Goal: Task Accomplishment & Management: Complete application form

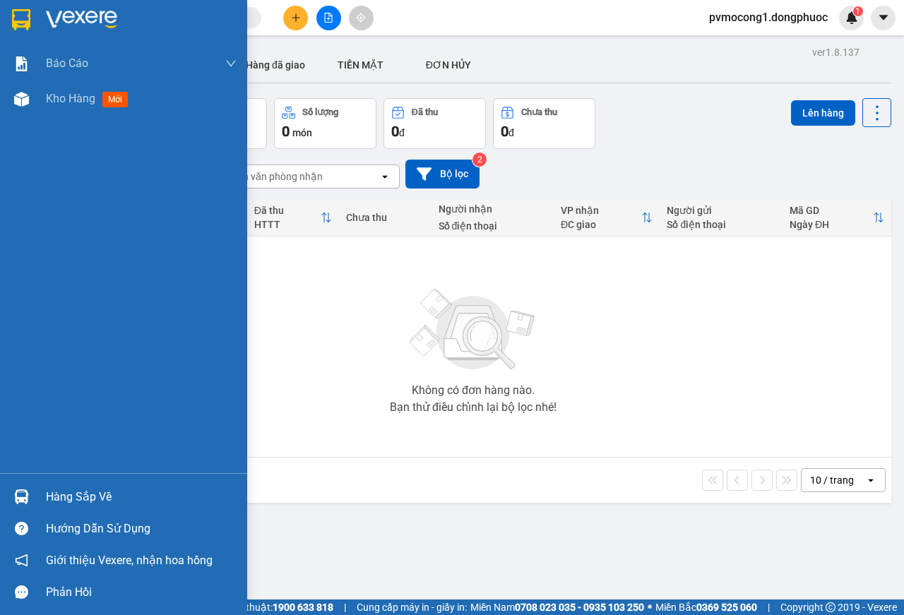
click at [65, 491] on div "Hàng sắp về" at bounding box center [141, 496] width 191 height 21
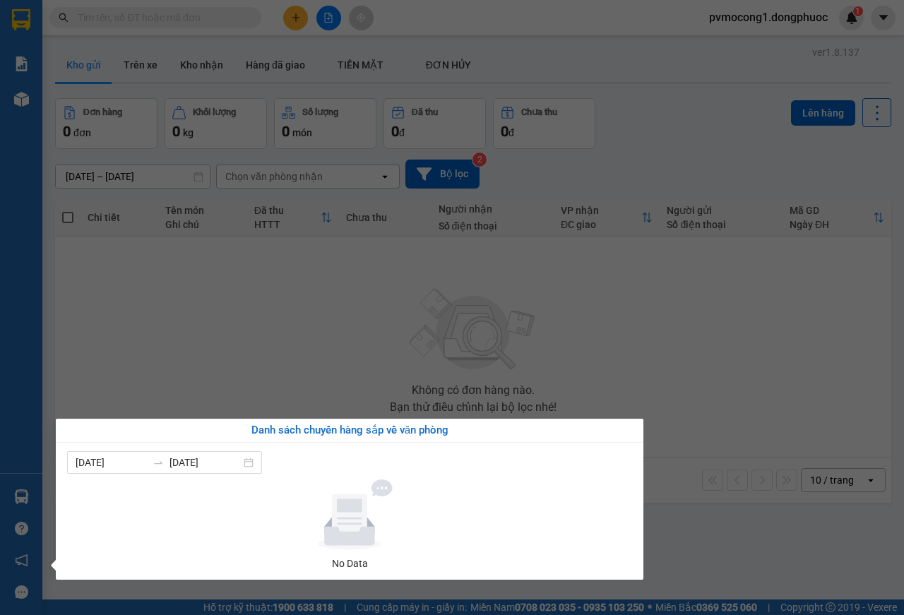
drag, startPoint x: 210, startPoint y: 346, endPoint x: 218, endPoint y: 353, distance: 11.0
click at [210, 345] on section "Kết quả tìm kiếm ( 0 ) Bộ lọc No Data pvmocong1.dongphuoc 1 Báo cáo Mẫu 1: Báo …" at bounding box center [452, 307] width 904 height 615
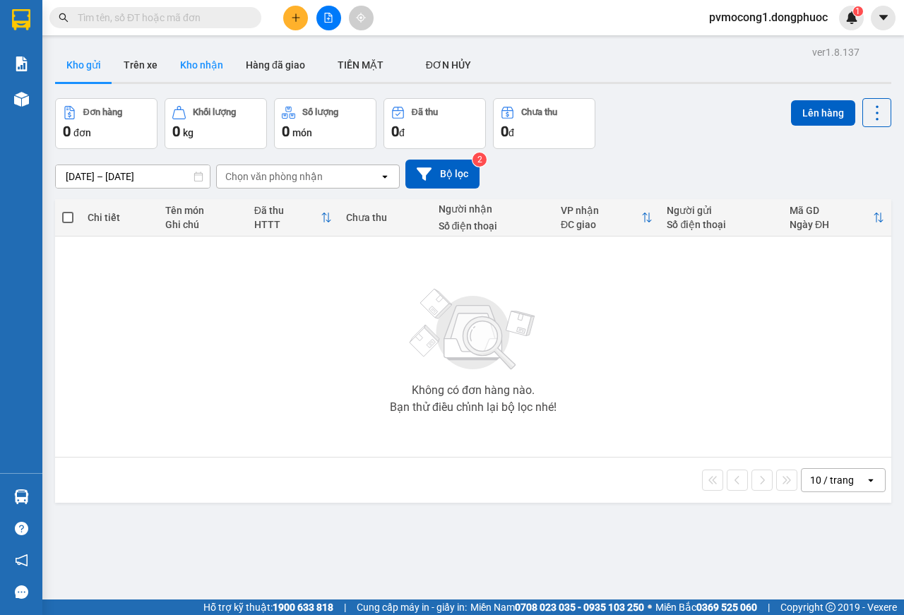
click at [213, 66] on button "Kho nhận" at bounding box center [202, 65] width 66 height 34
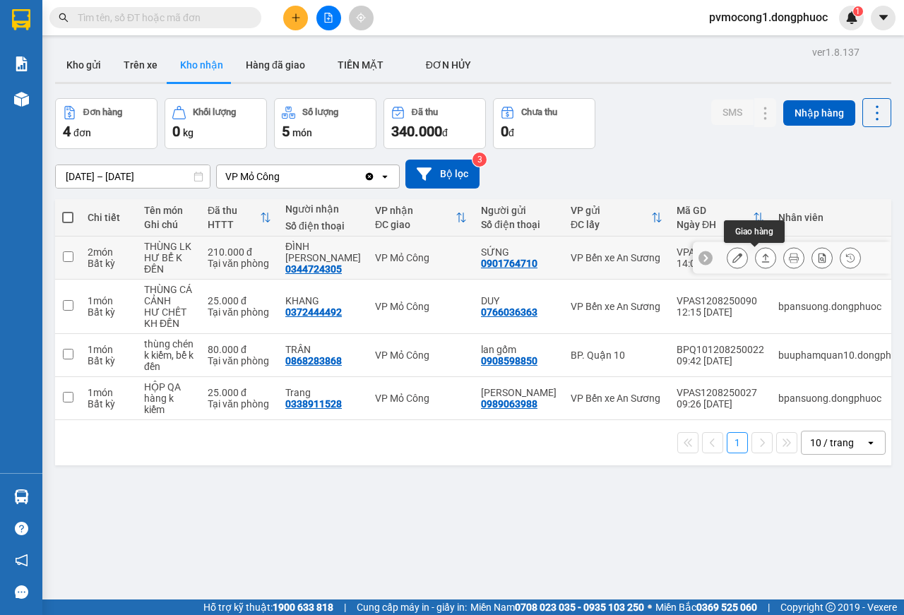
click at [760, 258] on icon at bounding box center [765, 258] width 10 height 10
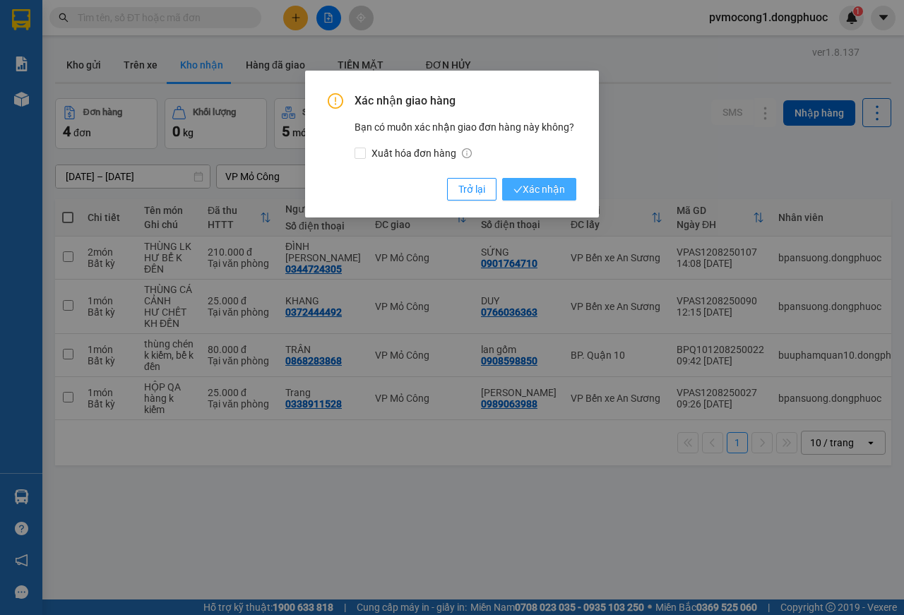
click at [544, 192] on span "Xác nhận" at bounding box center [539, 189] width 52 height 16
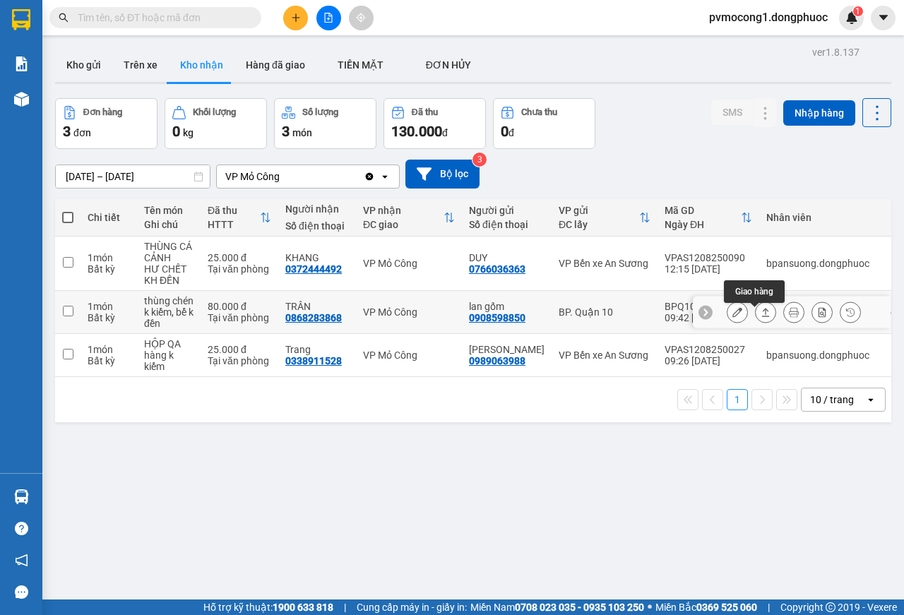
click at [760, 317] on icon at bounding box center [765, 312] width 10 height 10
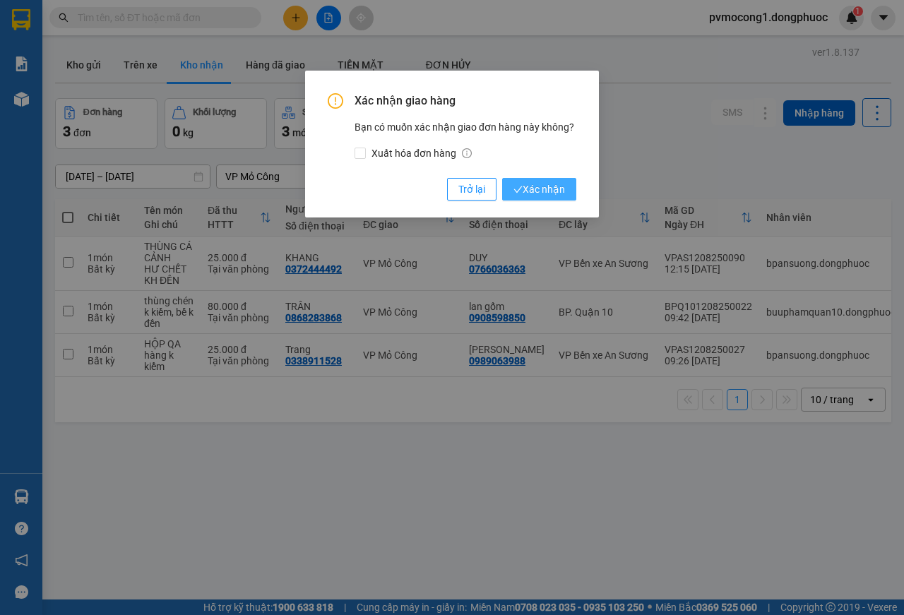
click at [534, 190] on span "Xác nhận" at bounding box center [539, 189] width 52 height 16
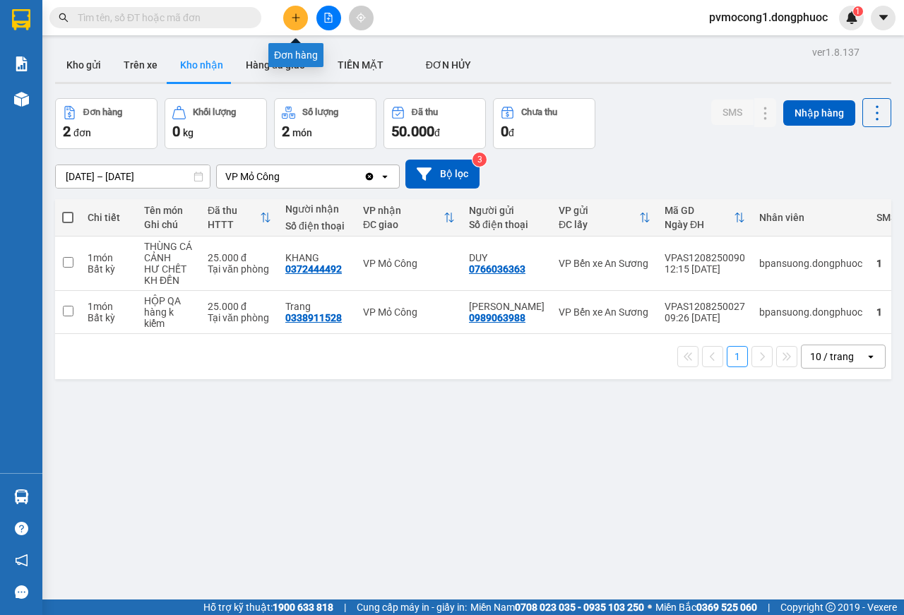
click at [299, 23] on button at bounding box center [295, 18] width 25 height 25
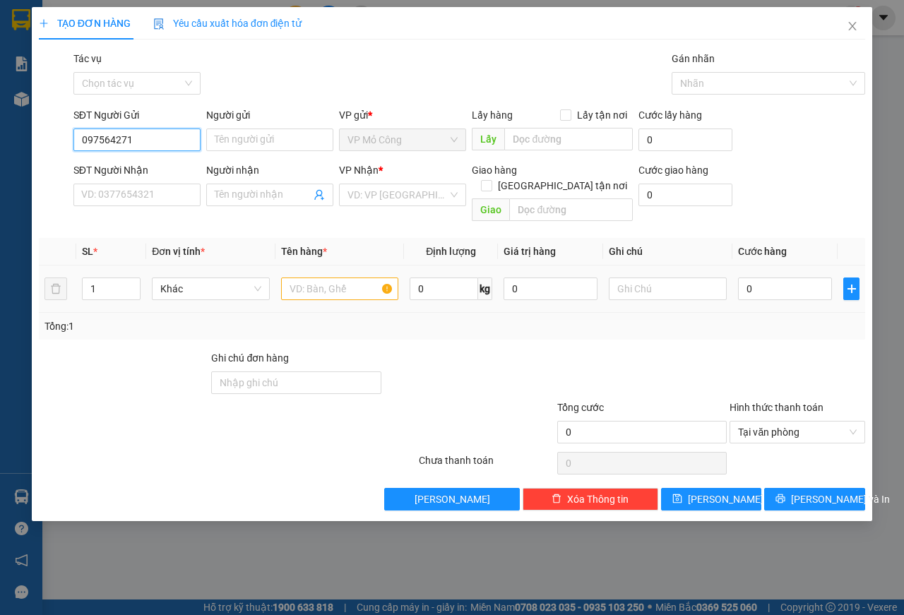
type input "0975642719"
click at [121, 171] on div "0975642719 - NK BẢO AN" at bounding box center [139, 168] width 114 height 16
type input "NK BẢO AN"
type input "0976290978"
type input "HẠNH LABO"
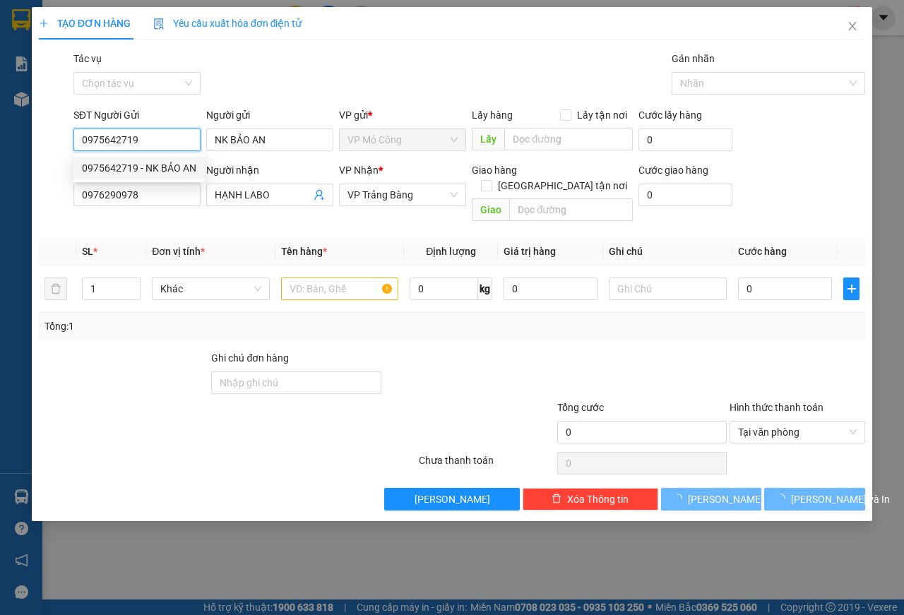
type input "25.000"
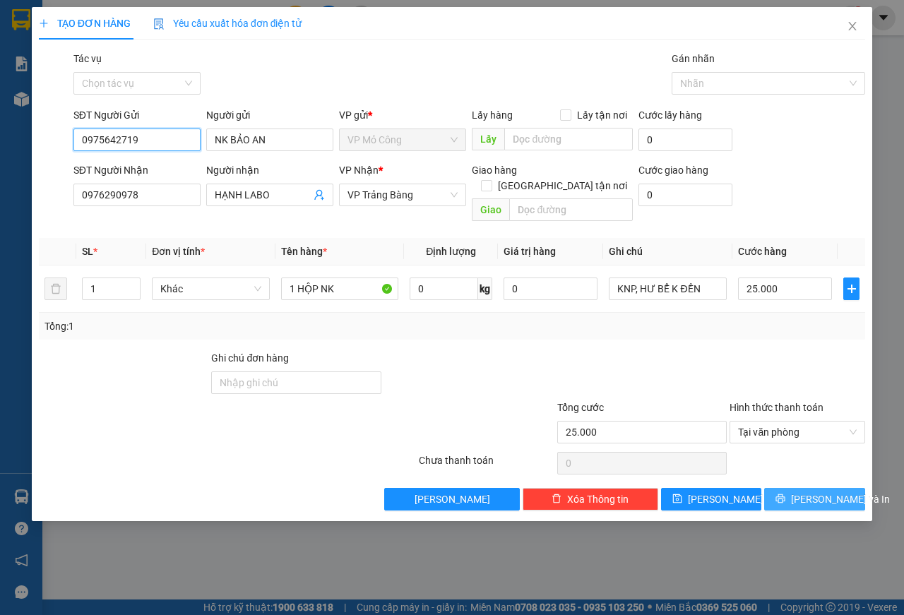
type input "0975642719"
click at [811, 491] on span "[PERSON_NAME] và In" at bounding box center [840, 499] width 99 height 16
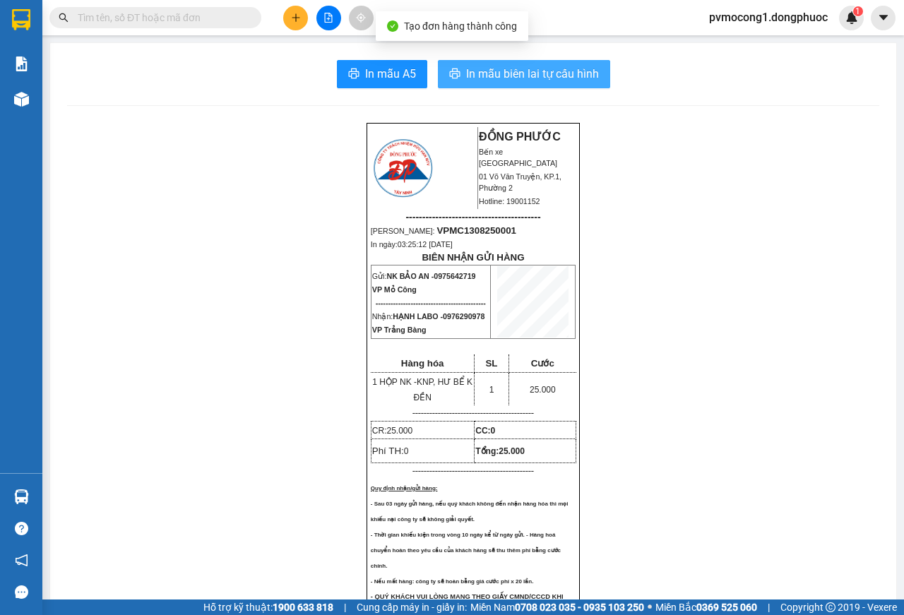
click at [486, 73] on span "In mẫu biên lai tự cấu hình" at bounding box center [532, 74] width 133 height 18
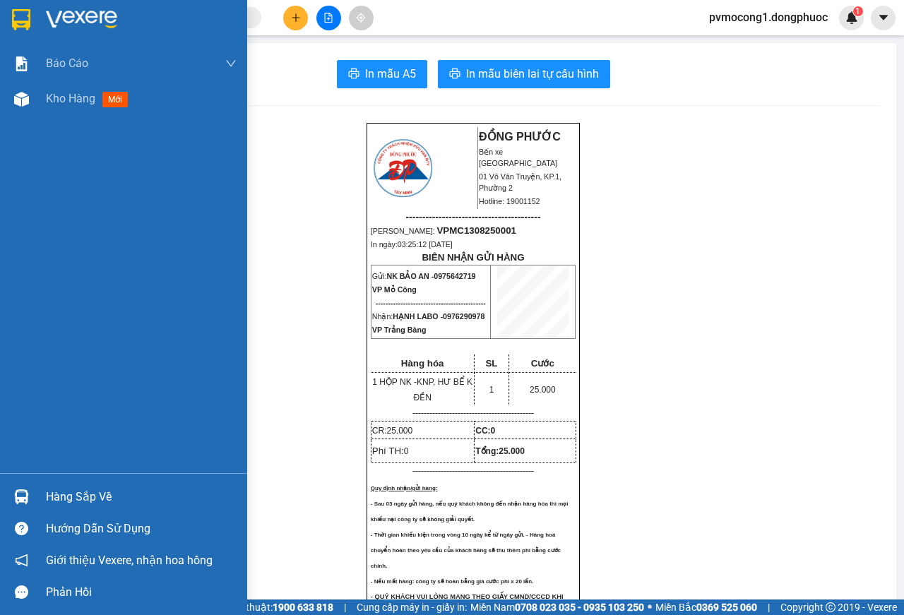
click at [20, 25] on img at bounding box center [21, 19] width 18 height 21
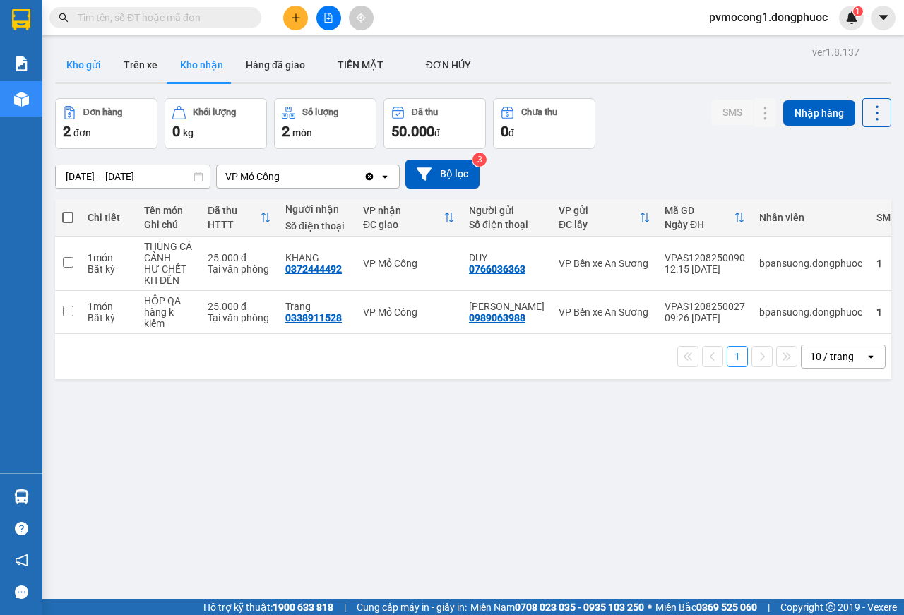
click at [76, 61] on button "Kho gửi" at bounding box center [83, 65] width 57 height 34
